Goal: Navigation & Orientation: Go to known website

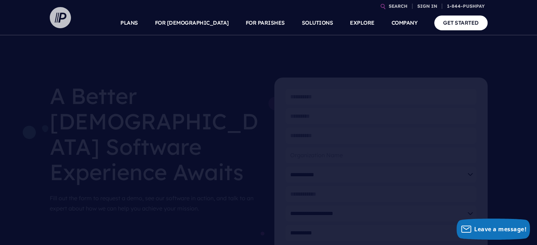
click at [61, 18] on img at bounding box center [60, 17] width 21 height 21
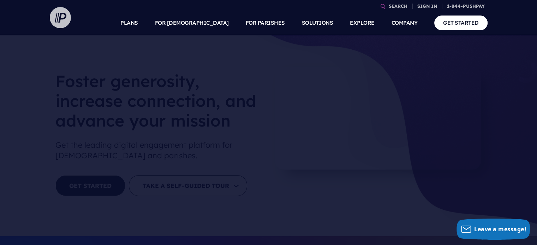
click at [58, 19] on img at bounding box center [60, 17] width 21 height 21
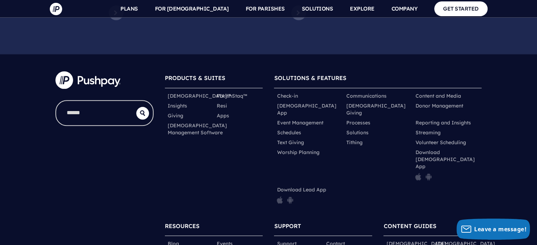
scroll to position [3562, 0]
